Goal: Task Accomplishment & Management: Use online tool/utility

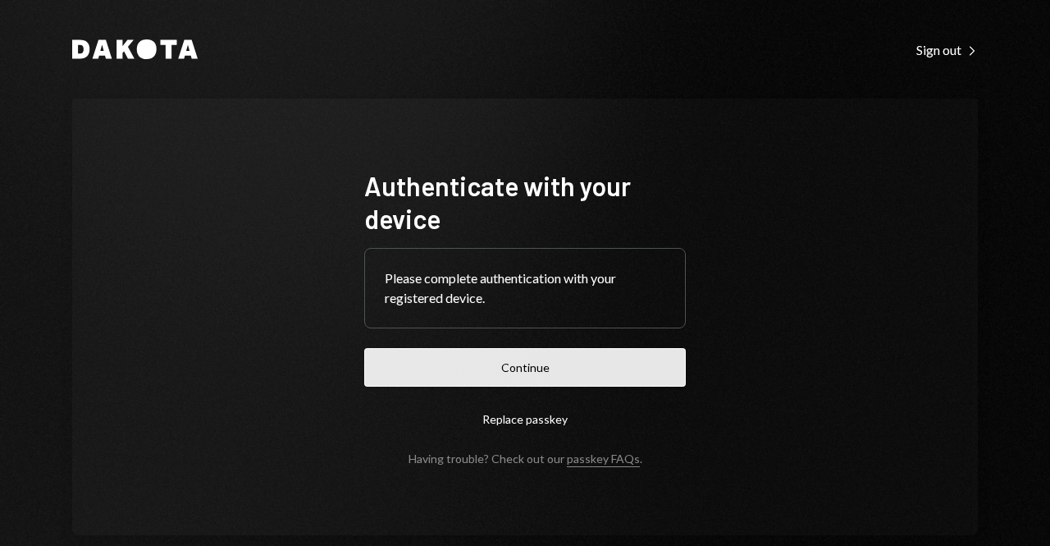
click at [515, 365] on button "Continue" at bounding box center [525, 367] width 322 height 39
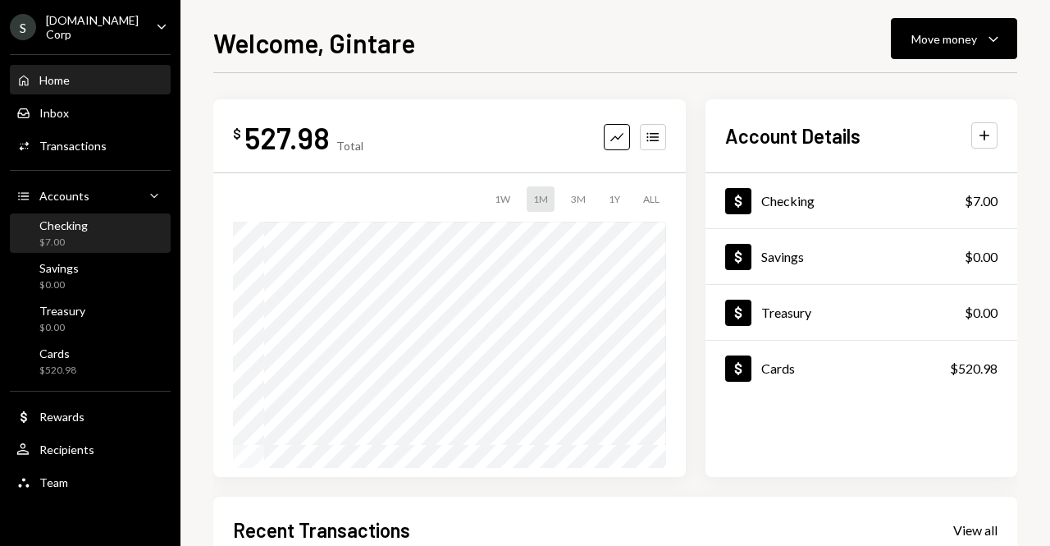
click at [112, 219] on div "Checking $7.00" at bounding box center [90, 233] width 148 height 31
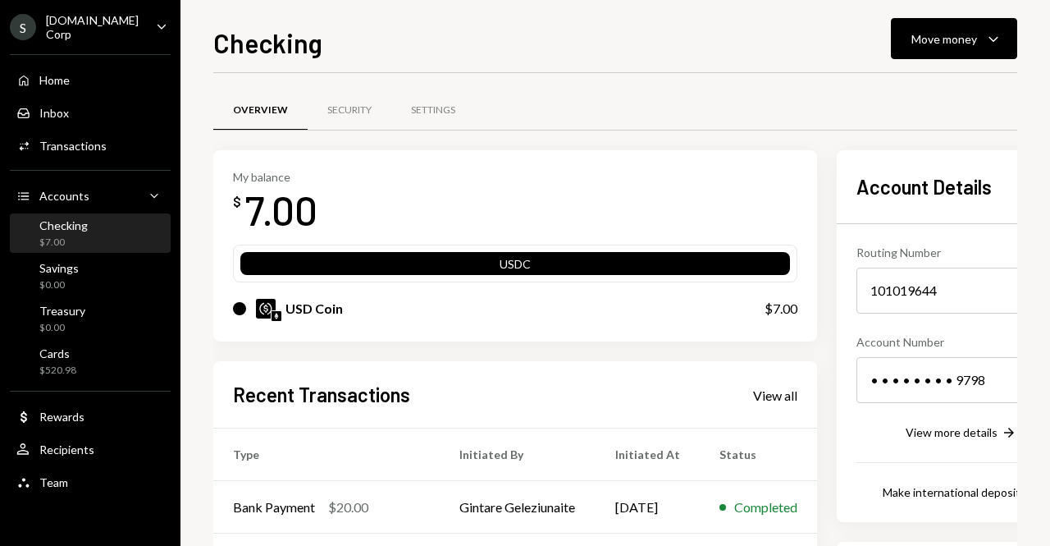
scroll to position [164, 0]
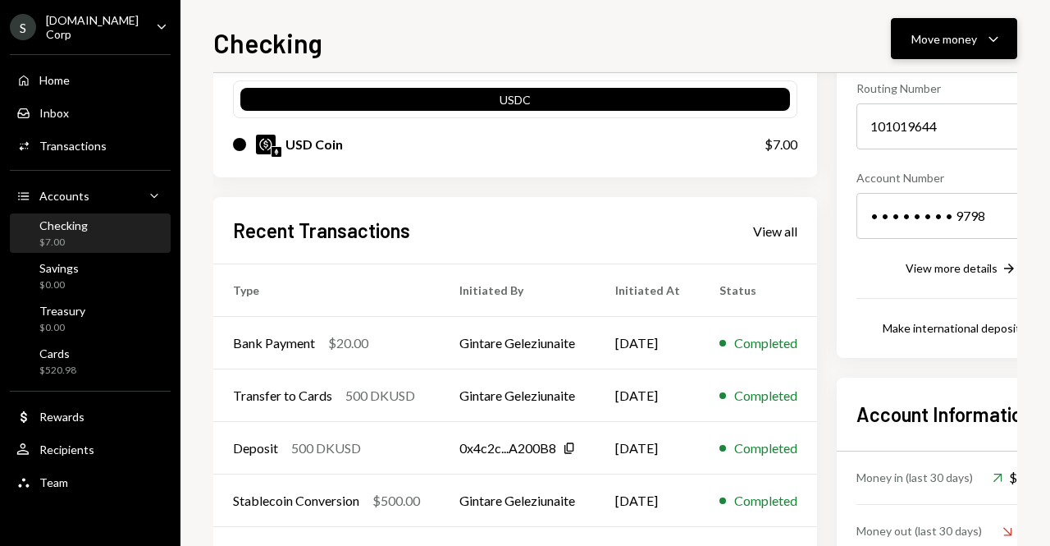
click at [949, 30] on div "Move money" at bounding box center [945, 38] width 66 height 17
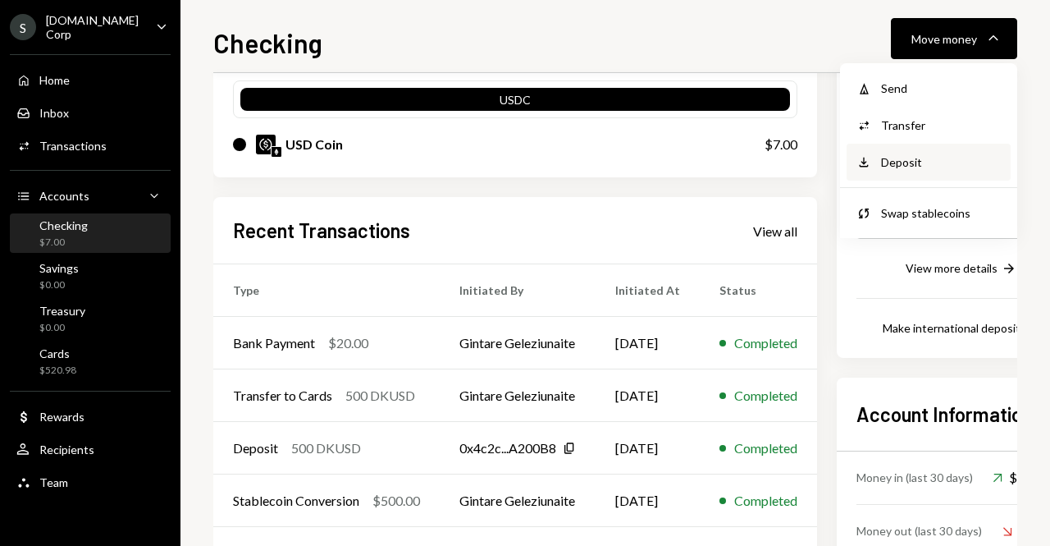
click at [908, 157] on div "Deposit" at bounding box center [941, 161] width 120 height 17
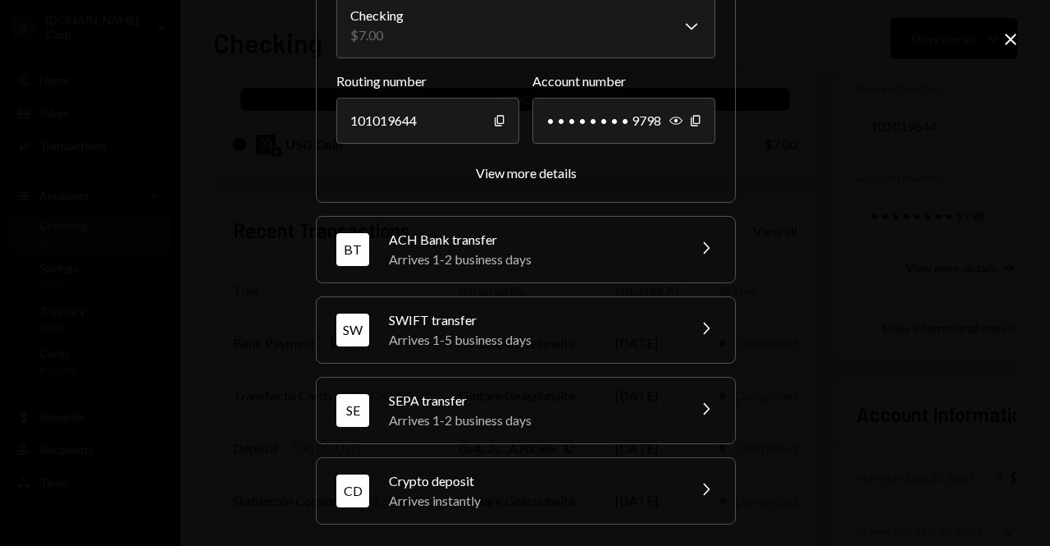
scroll to position [175, 0]
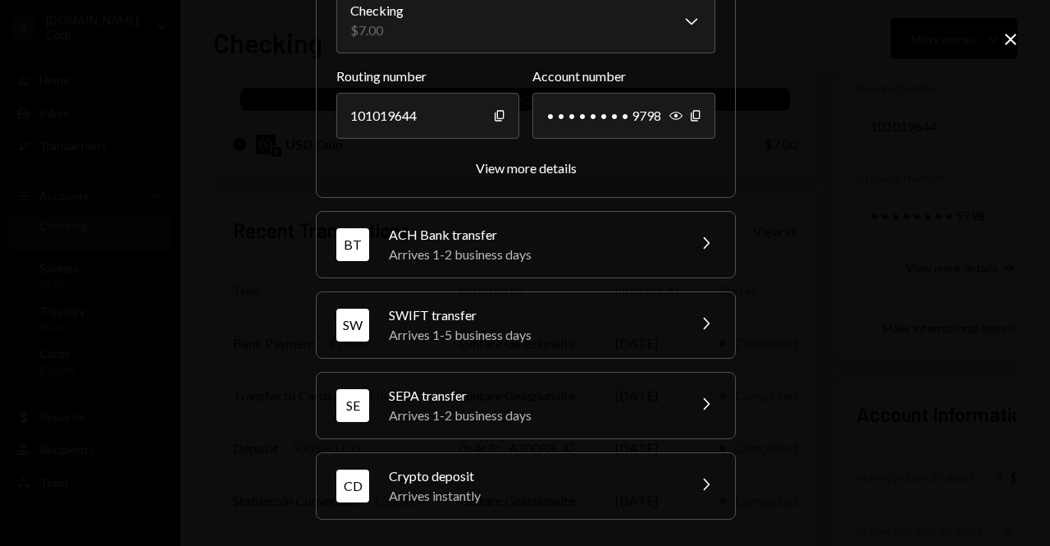
click at [549, 474] on div "Crypto deposit" at bounding box center [532, 476] width 287 height 20
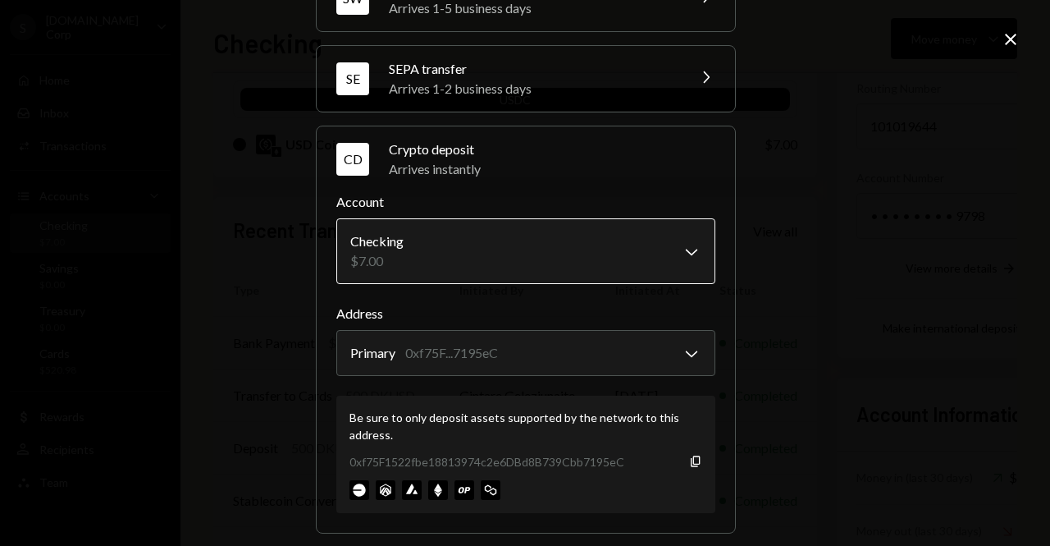
scroll to position [279, 0]
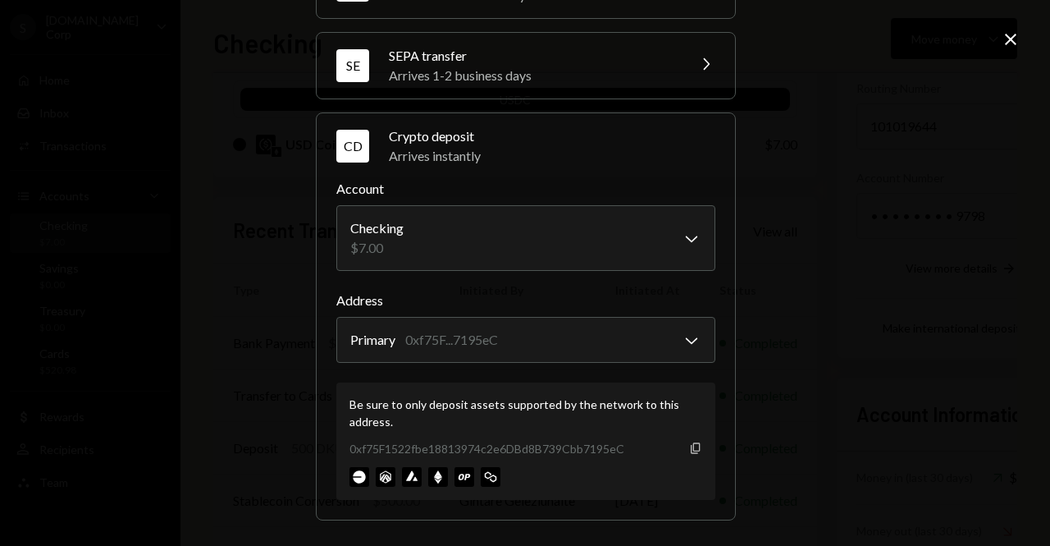
click at [693, 451] on icon "Copy" at bounding box center [695, 448] width 13 height 13
click at [693, 448] on icon "Copy" at bounding box center [695, 448] width 13 height 13
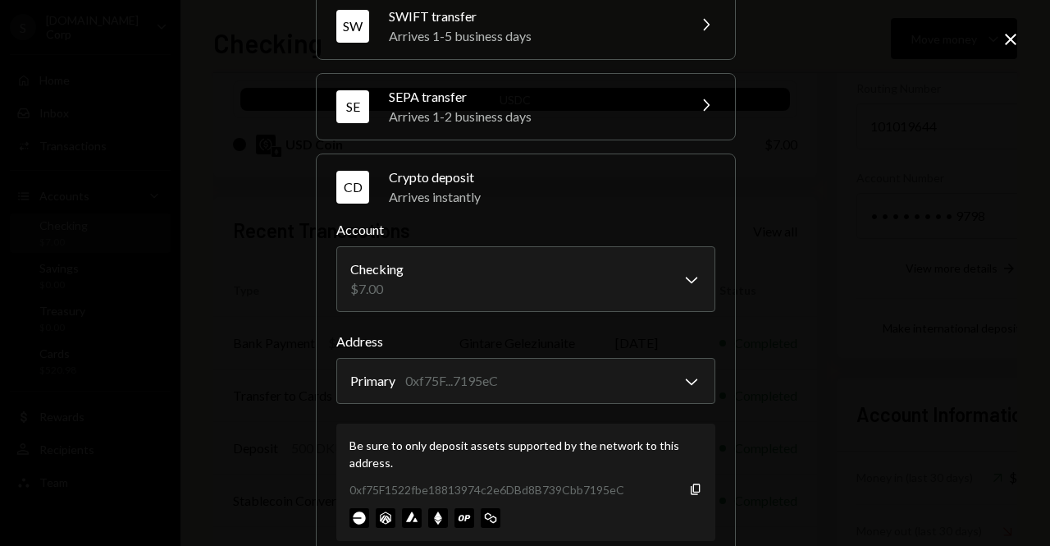
scroll to position [246, 0]
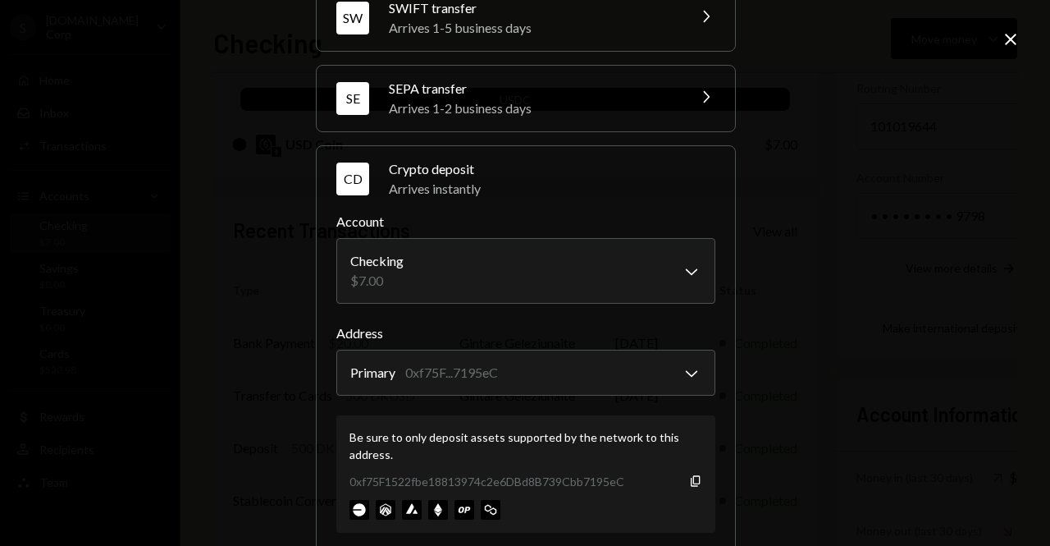
click at [1018, 30] on icon "Close" at bounding box center [1011, 40] width 20 height 20
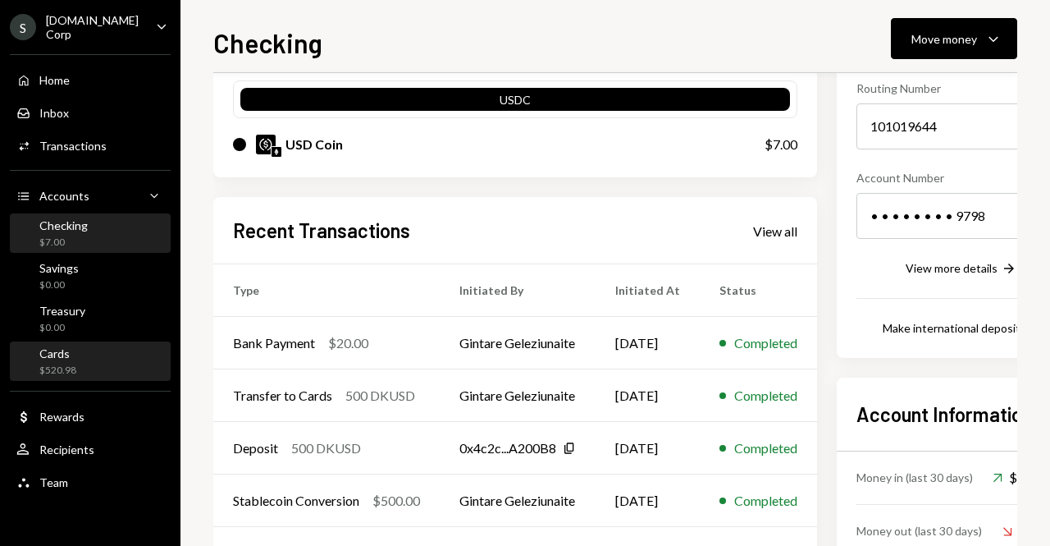
click at [77, 348] on div "Cards $520.98" at bounding box center [90, 361] width 148 height 31
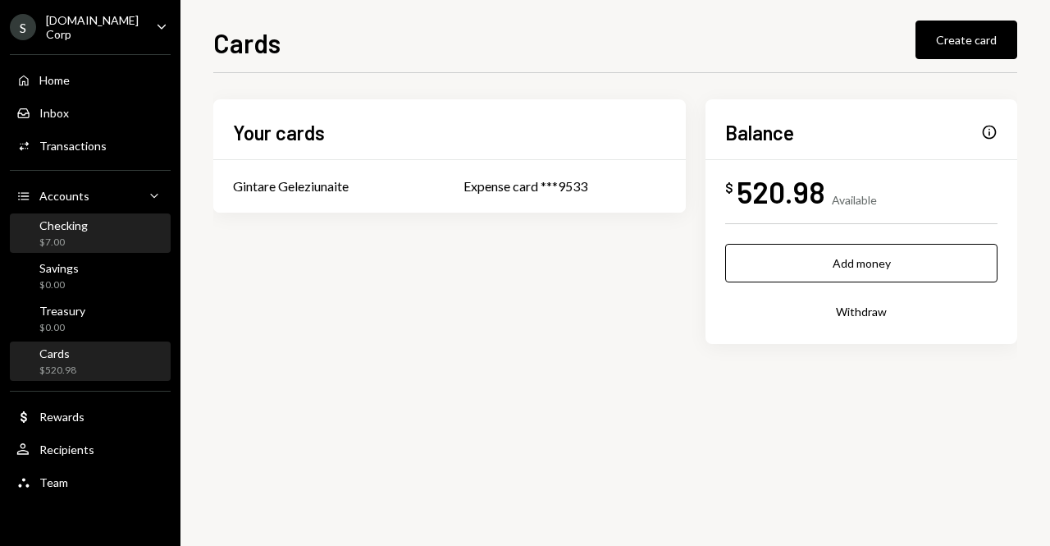
click at [64, 236] on div "$7.00" at bounding box center [63, 243] width 48 height 14
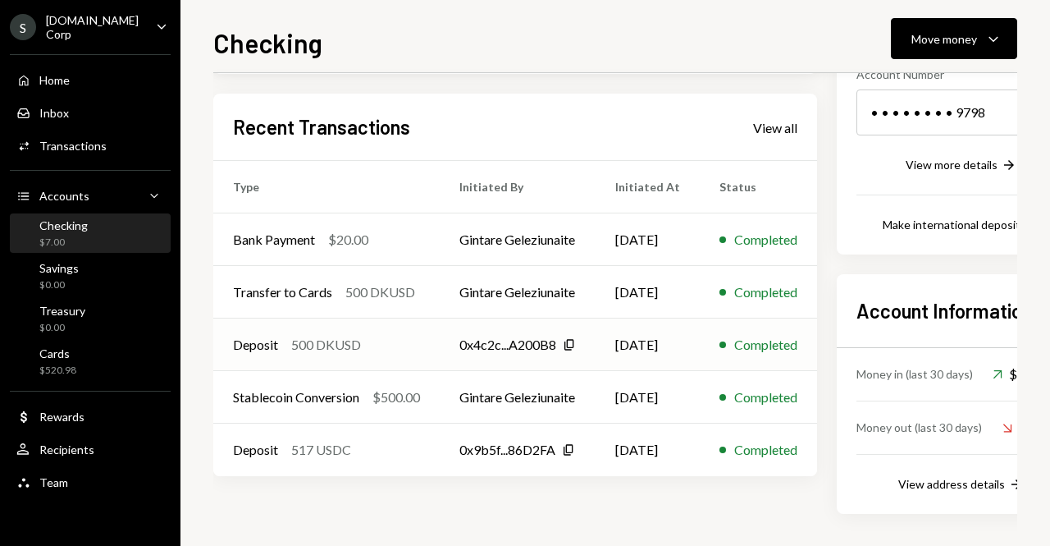
scroll to position [268, 0]
click at [782, 117] on link "View all" at bounding box center [775, 126] width 44 height 18
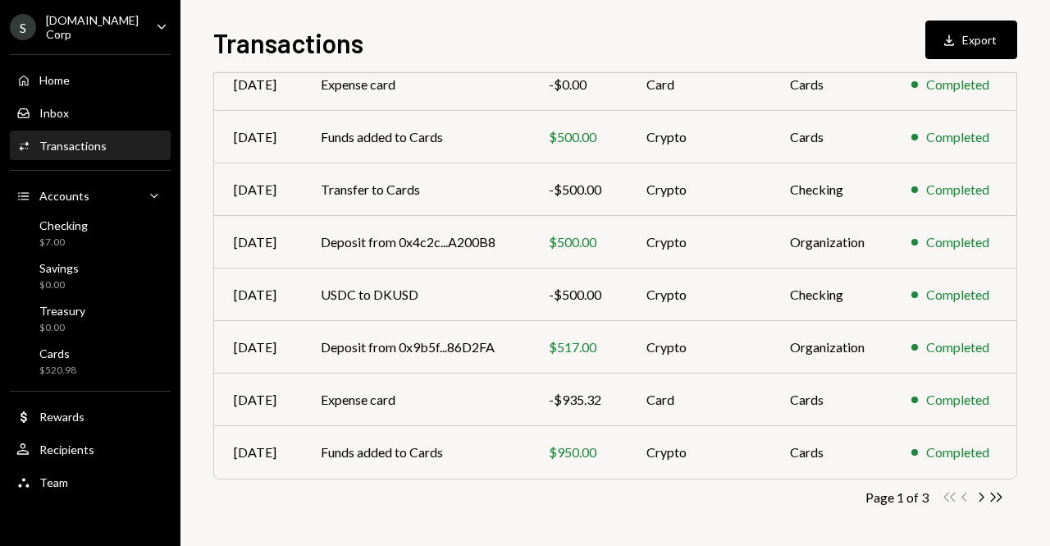
scroll to position [311, 0]
click at [983, 496] on icon "button" at bounding box center [982, 495] width 5 height 9
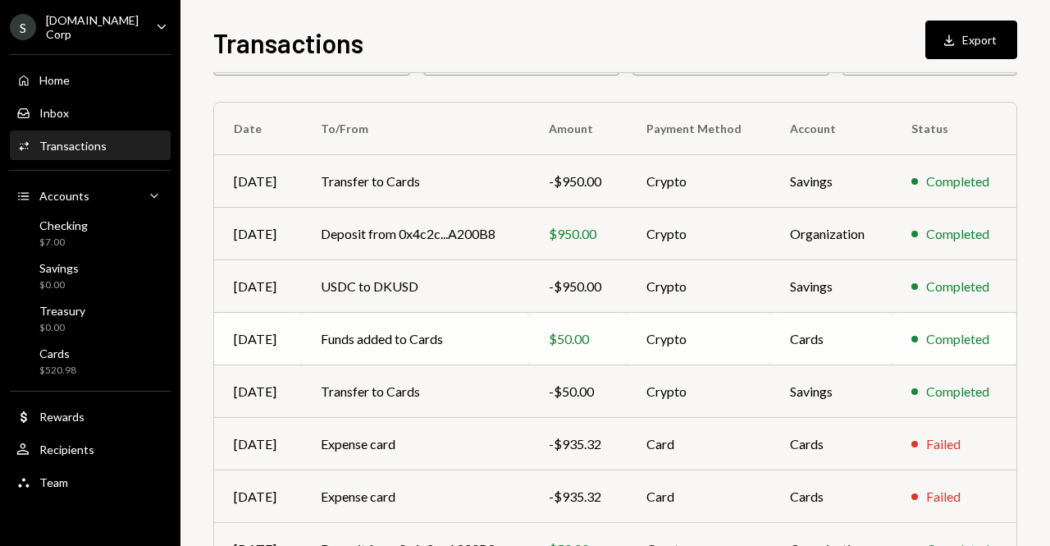
scroll to position [0, 0]
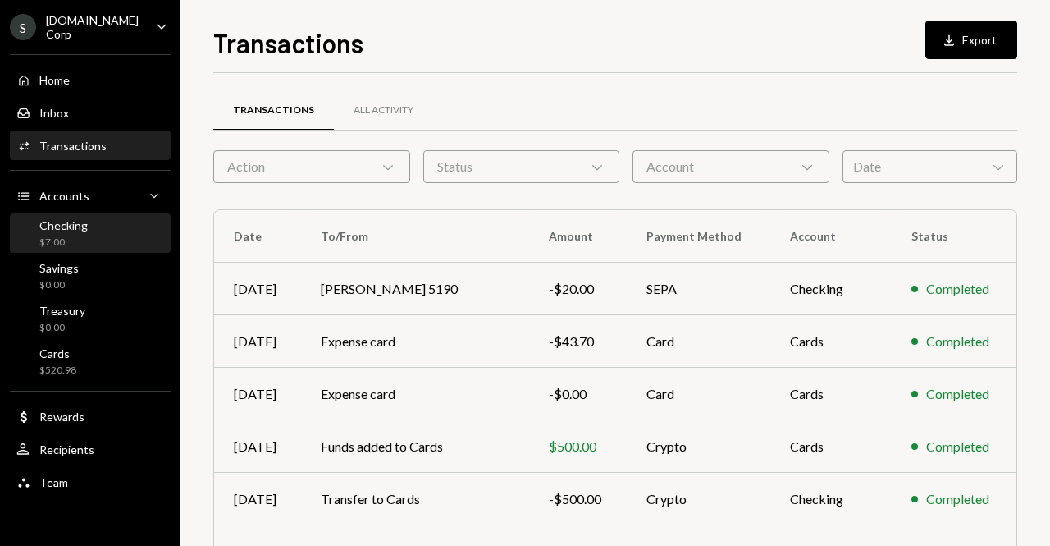
click at [81, 236] on div "$7.00" at bounding box center [63, 243] width 48 height 14
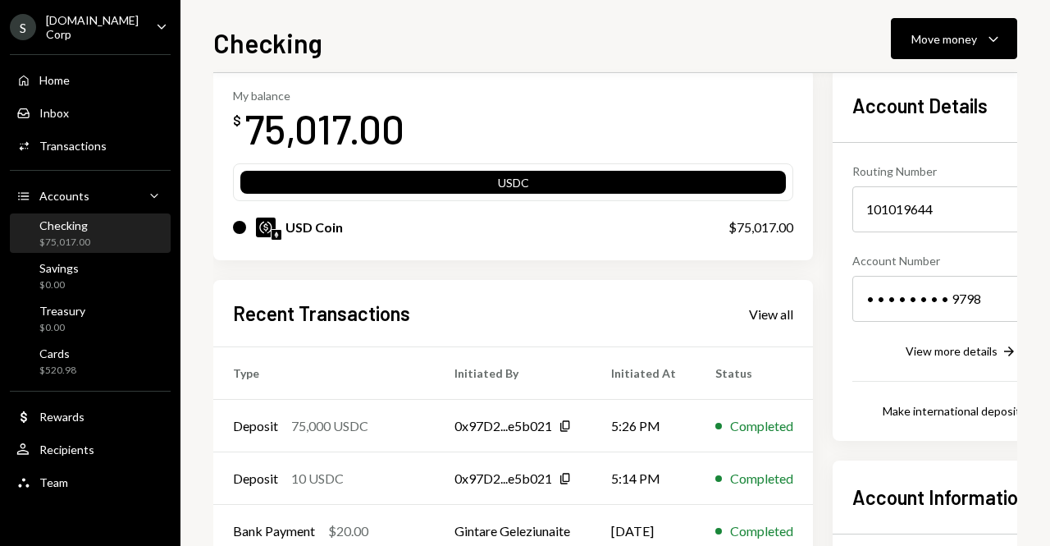
scroll to position [82, 0]
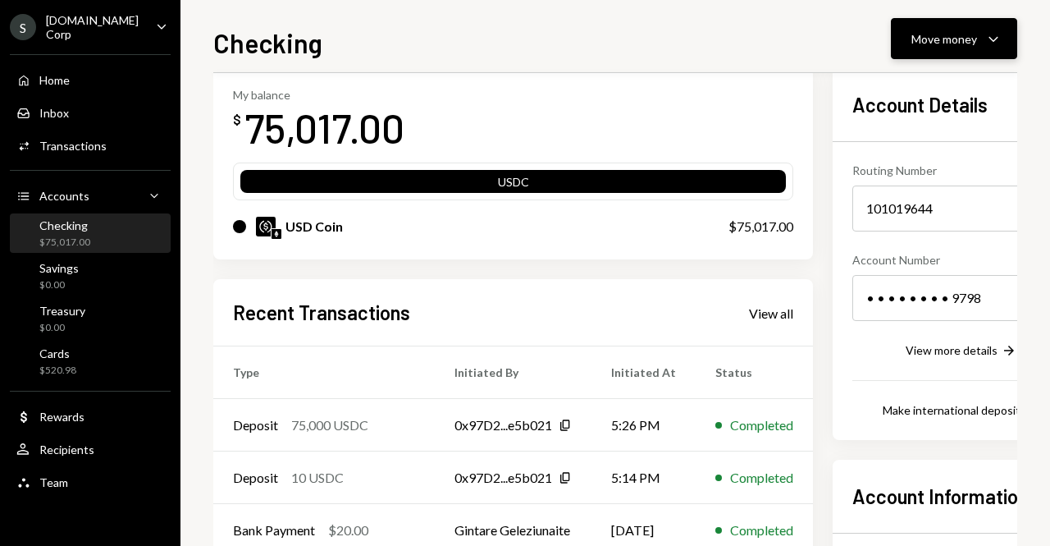
click at [954, 39] on div "Move money" at bounding box center [945, 38] width 66 height 17
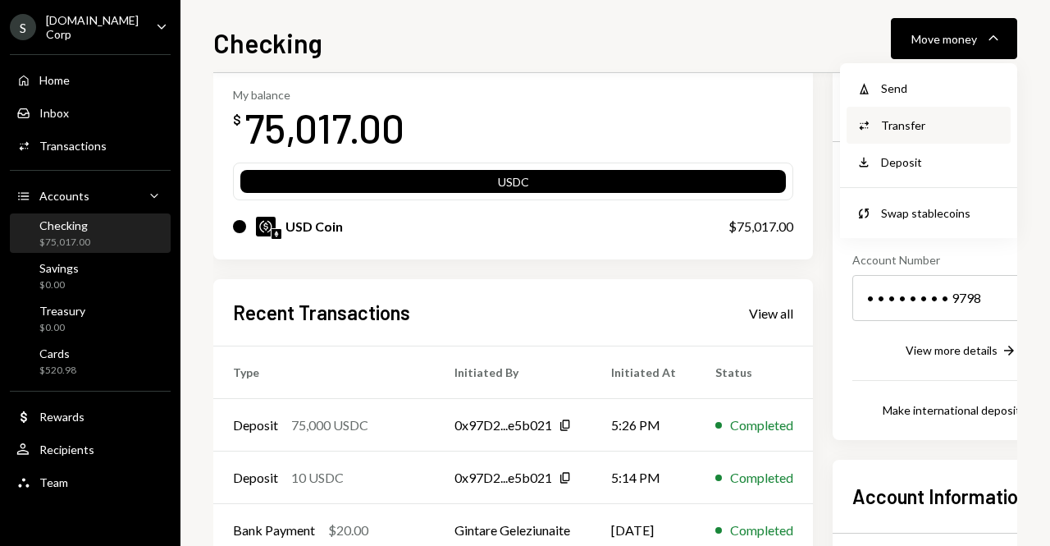
click at [938, 129] on div "Transfer" at bounding box center [941, 125] width 120 height 17
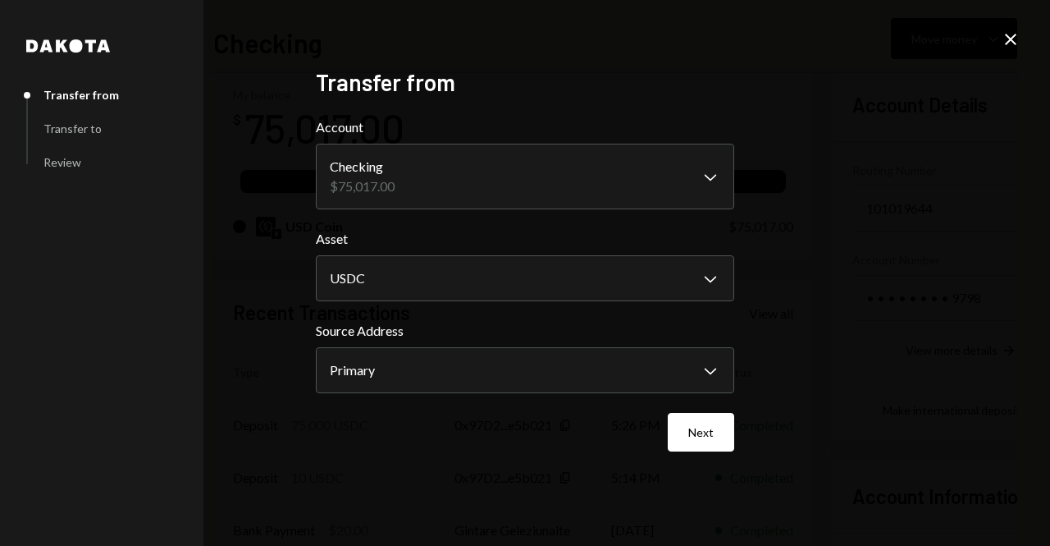
click at [452, 267] on body "S [DOMAIN_NAME] Corp Caret Down Home Home Inbox Inbox Activities Transactions A…" at bounding box center [525, 273] width 1050 height 546
click at [524, 367] on body "S [DOMAIN_NAME] Corp Caret Down Home Home Inbox Inbox Activities Transactions A…" at bounding box center [525, 273] width 1050 height 546
click at [671, 417] on button "Next" at bounding box center [701, 432] width 66 height 39
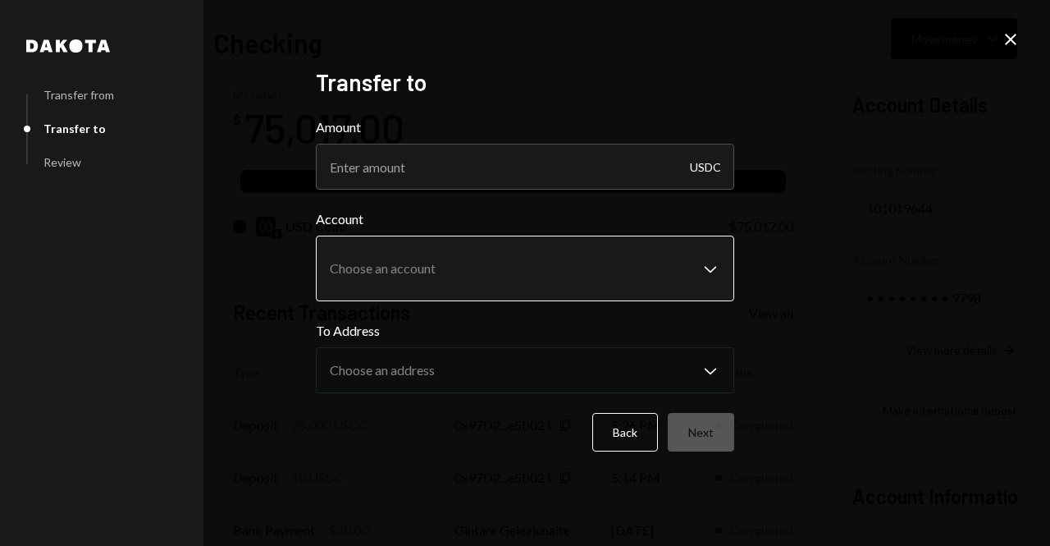
click at [458, 282] on body "S [DOMAIN_NAME] Corp Caret Down Home Home Inbox Inbox Activities Transactions A…" at bounding box center [525, 273] width 1050 height 546
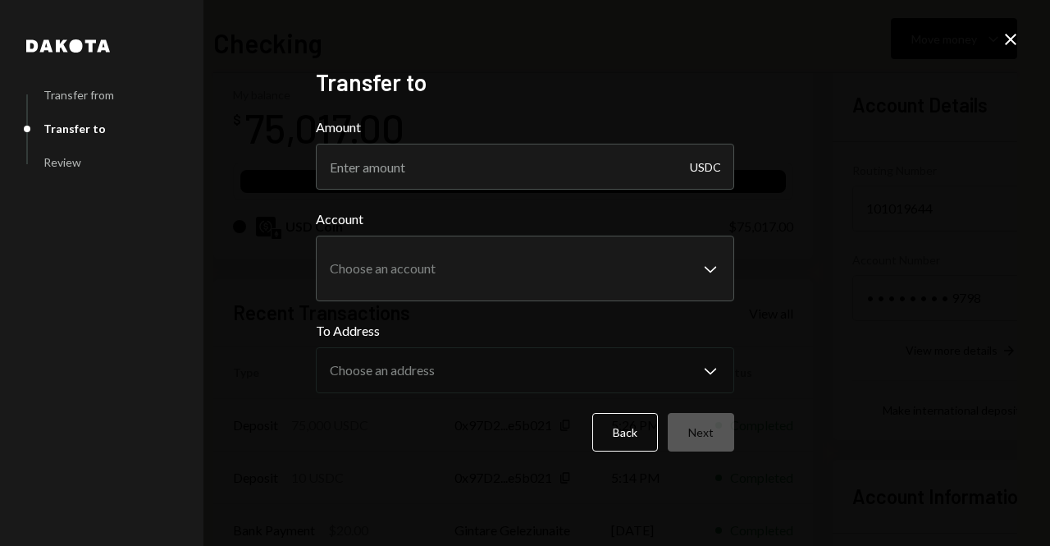
click at [939, 263] on div "**********" at bounding box center [525, 273] width 1050 height 546
click at [1023, 40] on div "**********" at bounding box center [525, 273] width 1050 height 546
click at [1012, 39] on icon at bounding box center [1010, 39] width 11 height 11
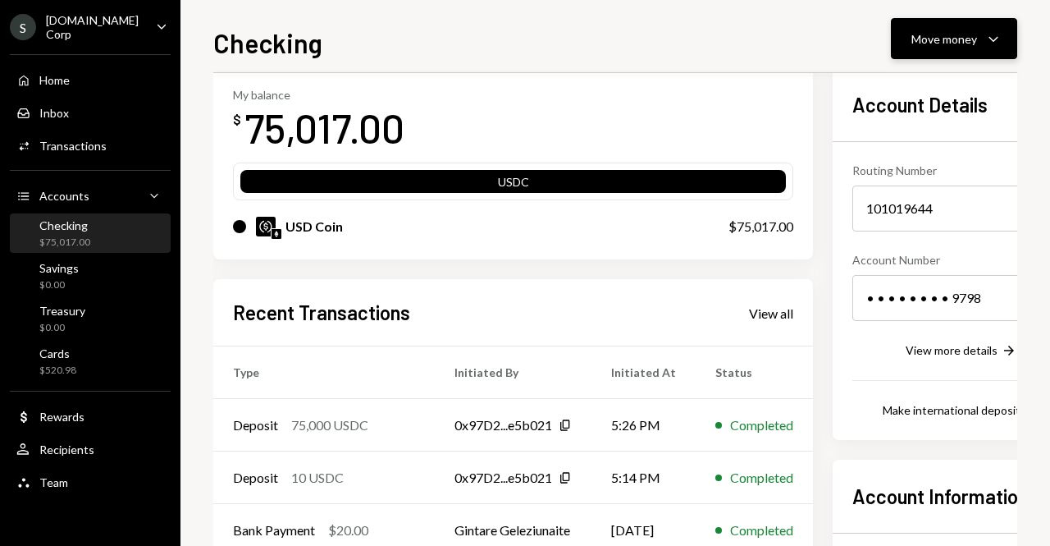
click at [940, 26] on button "Move money Caret Down" at bounding box center [954, 38] width 126 height 41
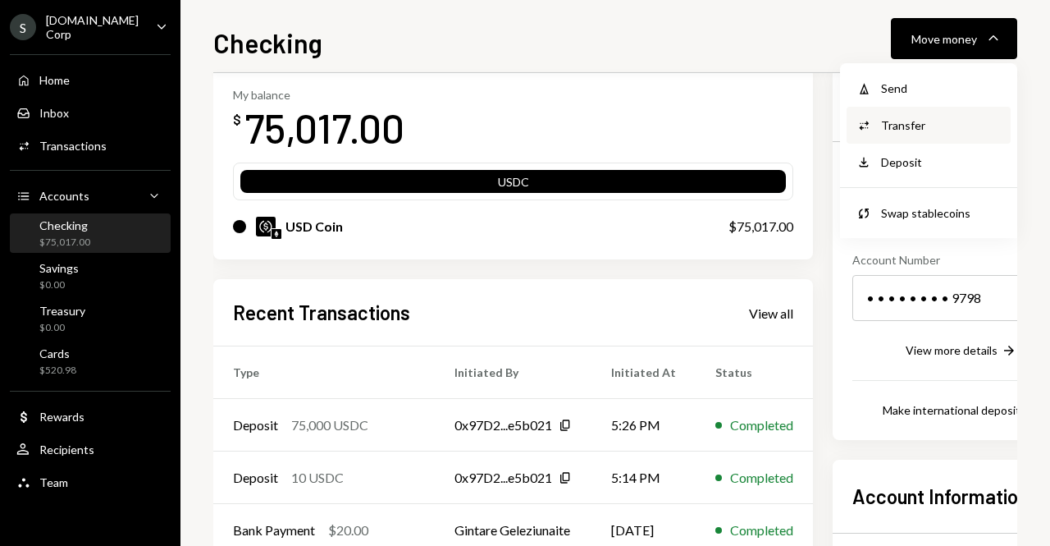
click at [906, 123] on div "Transfer" at bounding box center [941, 125] width 120 height 17
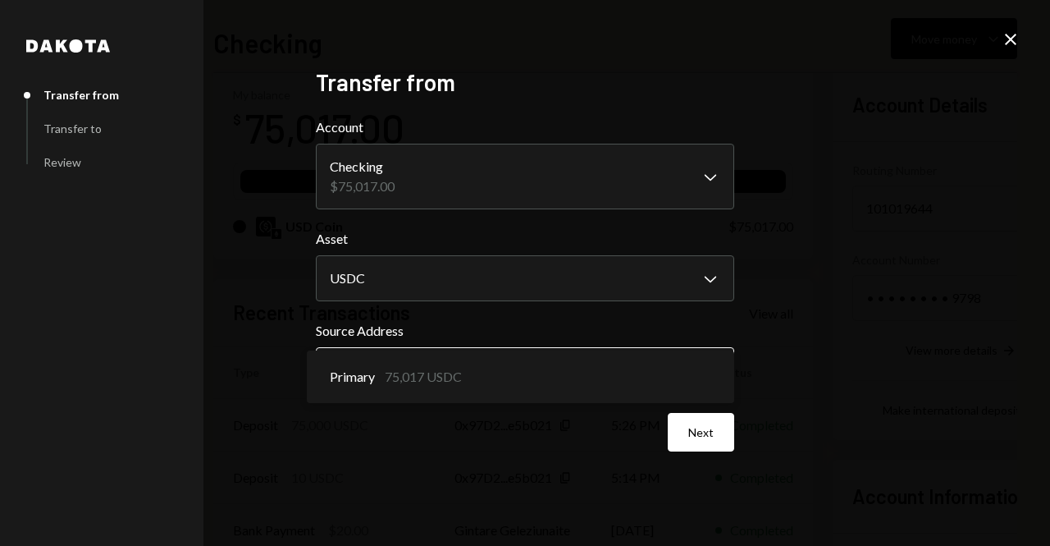
click at [556, 363] on body "S [DOMAIN_NAME] Corp Caret Down Home Home Inbox Inbox Activities Transactions A…" at bounding box center [525, 273] width 1050 height 546
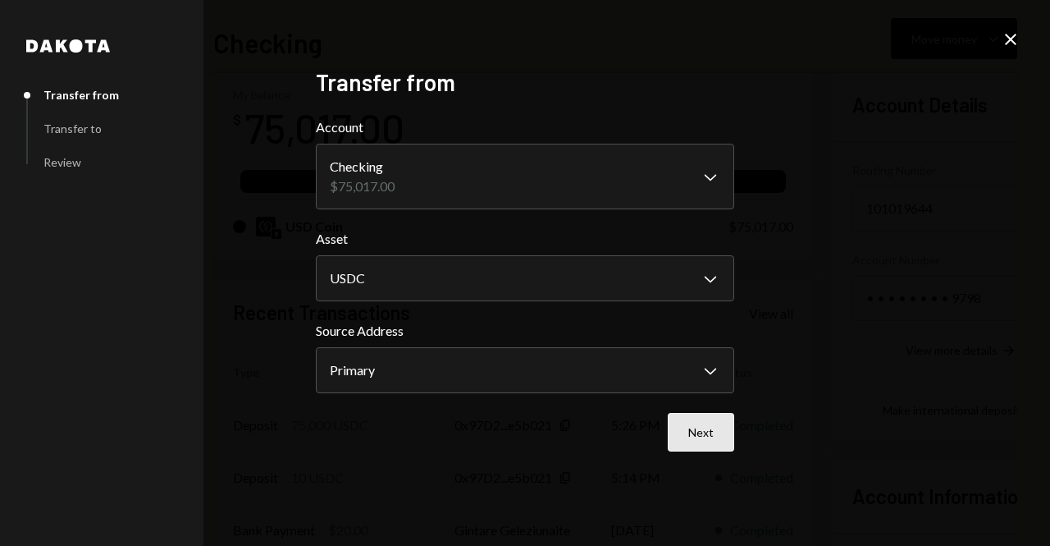
click at [692, 419] on button "Next" at bounding box center [701, 432] width 66 height 39
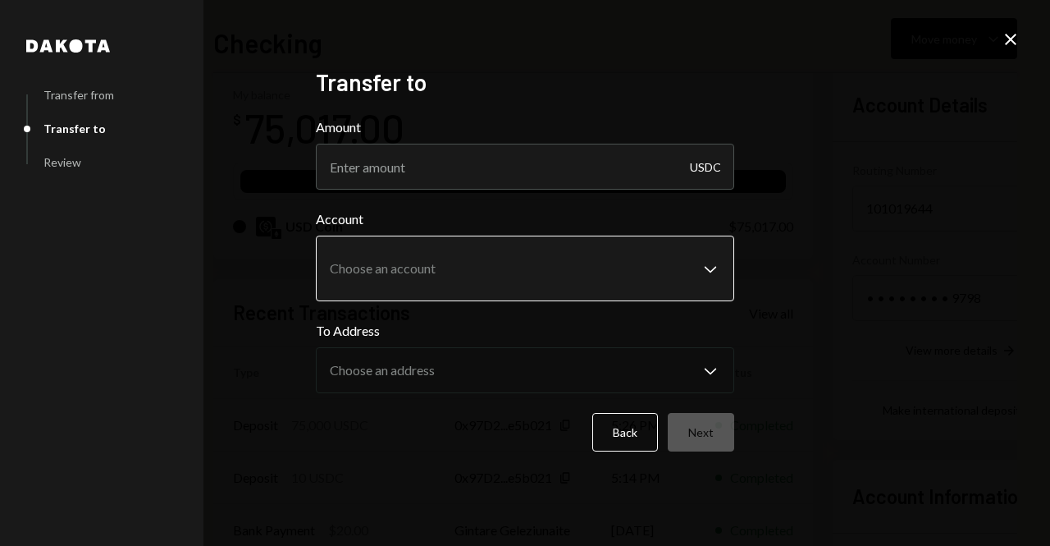
click at [424, 257] on body "S [DOMAIN_NAME] Corp Caret Down Home Home Inbox Inbox Activities Transactions A…" at bounding box center [525, 273] width 1050 height 546
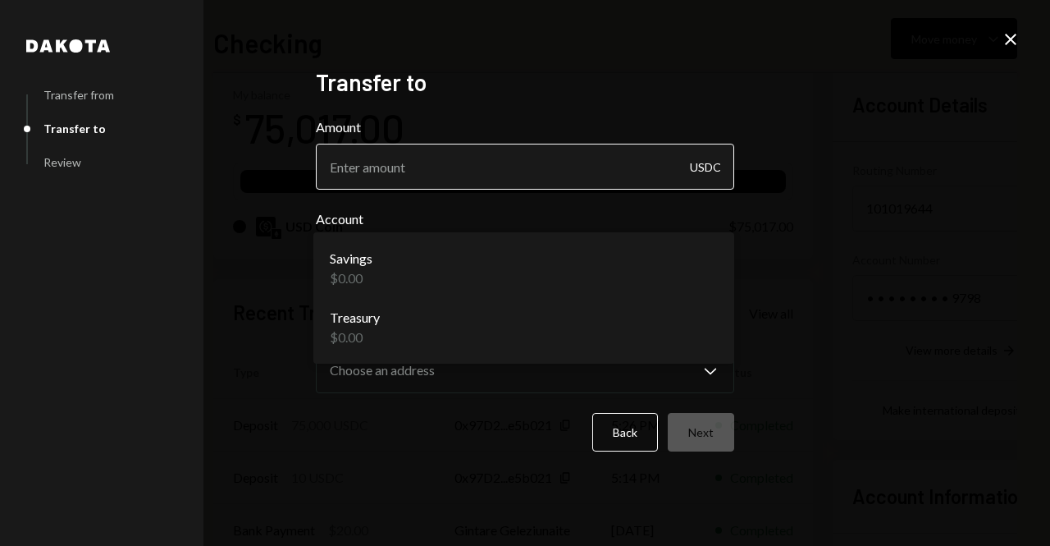
click at [509, 173] on input "Amount" at bounding box center [525, 167] width 419 height 46
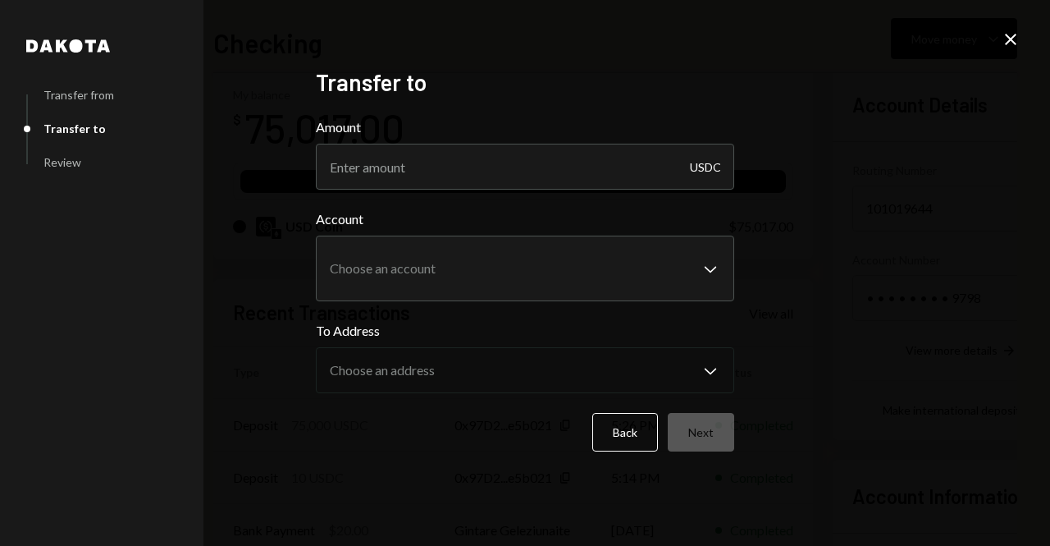
click at [1012, 35] on icon "Close" at bounding box center [1011, 40] width 20 height 20
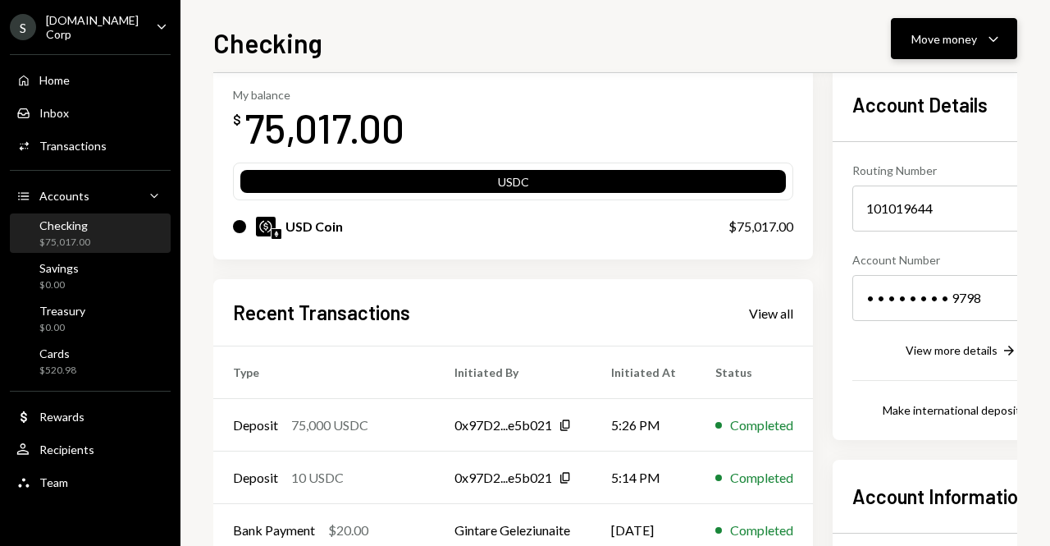
click at [950, 19] on button "Move money Caret Down" at bounding box center [954, 38] width 126 height 41
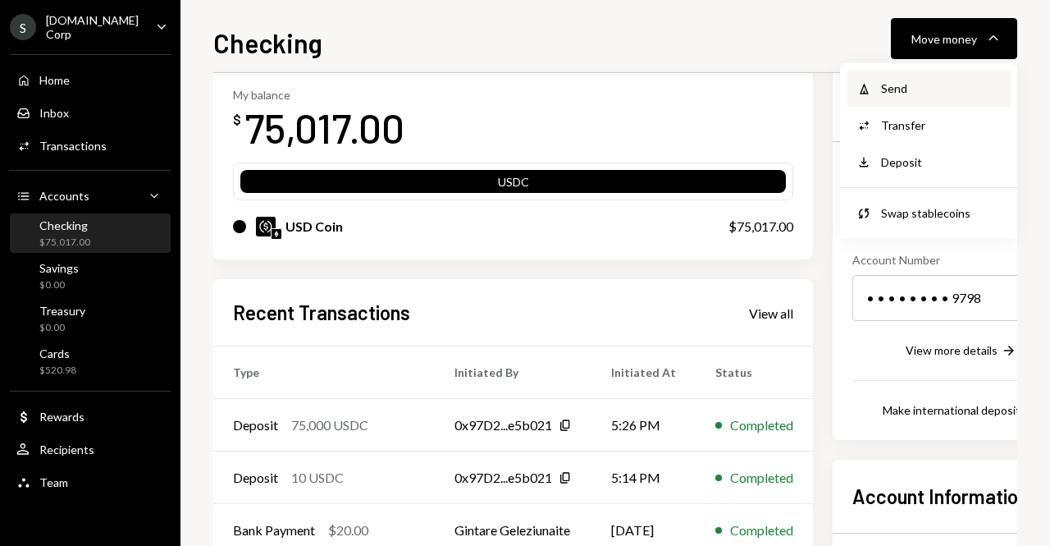
click at [899, 85] on div "Send" at bounding box center [941, 88] width 120 height 17
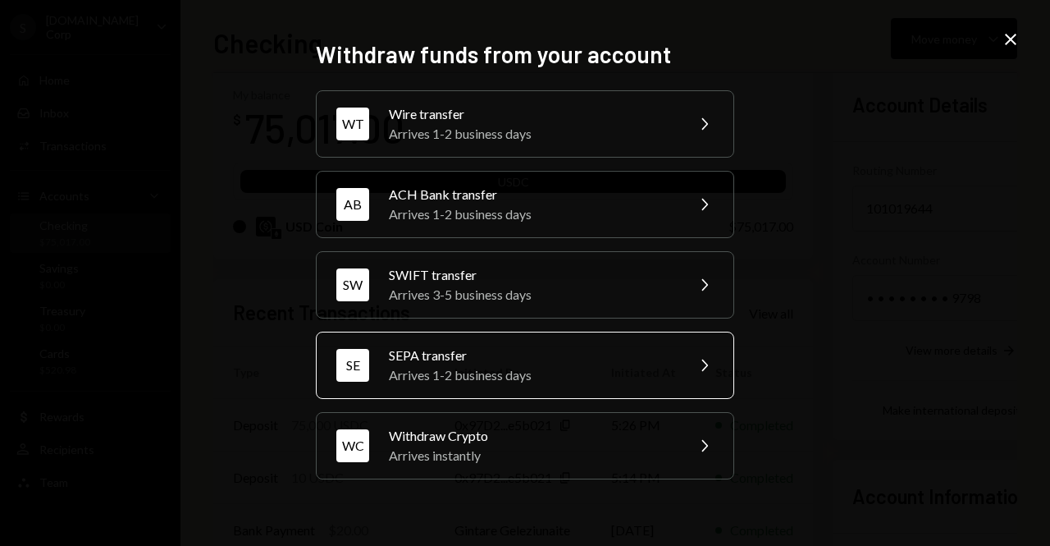
click at [529, 360] on div "SEPA transfer" at bounding box center [532, 355] width 286 height 20
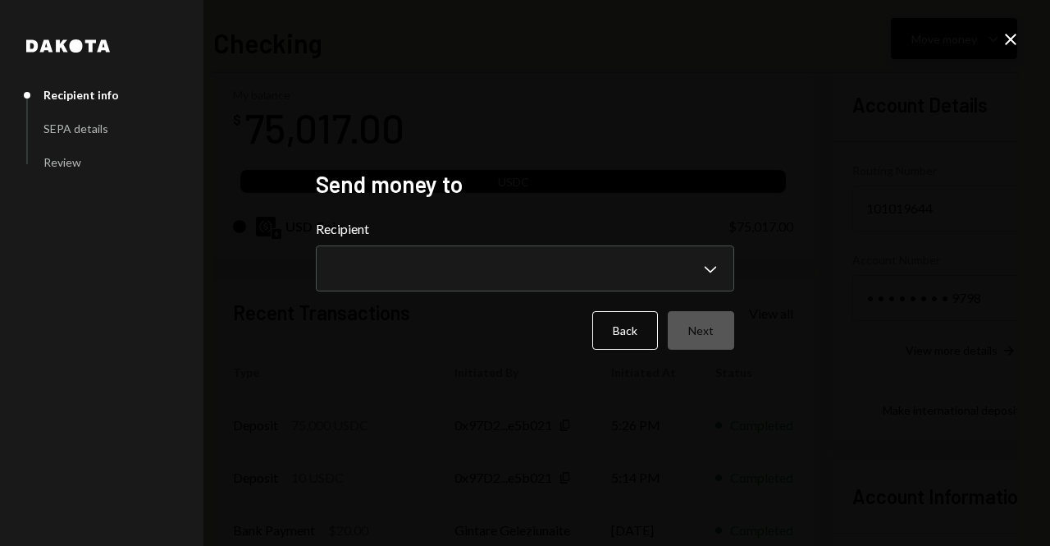
click at [1014, 40] on icon "Close" at bounding box center [1011, 40] width 20 height 20
